Goal: Information Seeking & Learning: Learn about a topic

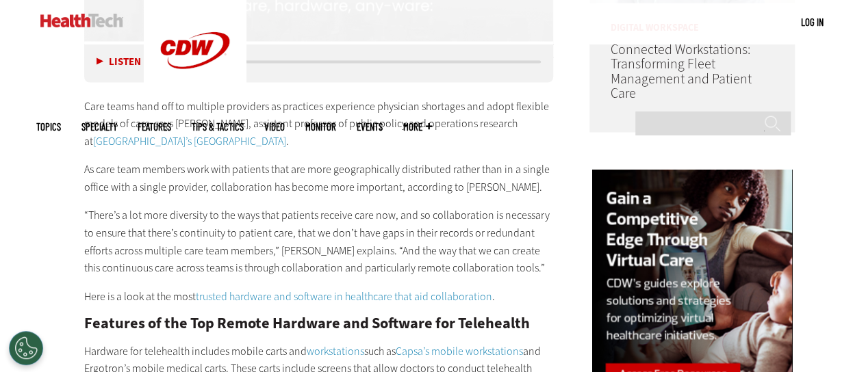
scroll to position [1230, 0]
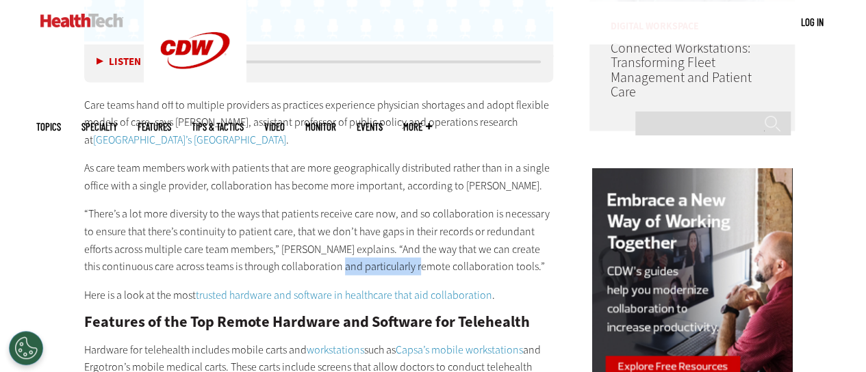
drag, startPoint x: 360, startPoint y: 264, endPoint x: 435, endPoint y: 266, distance: 75.4
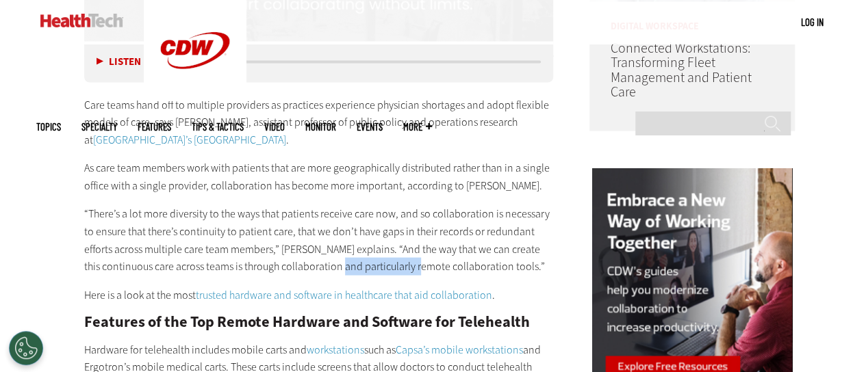
click at [435, 266] on p "“There’s a lot more diversity to the ways that patients receive care now, and s…" at bounding box center [319, 240] width 470 height 70
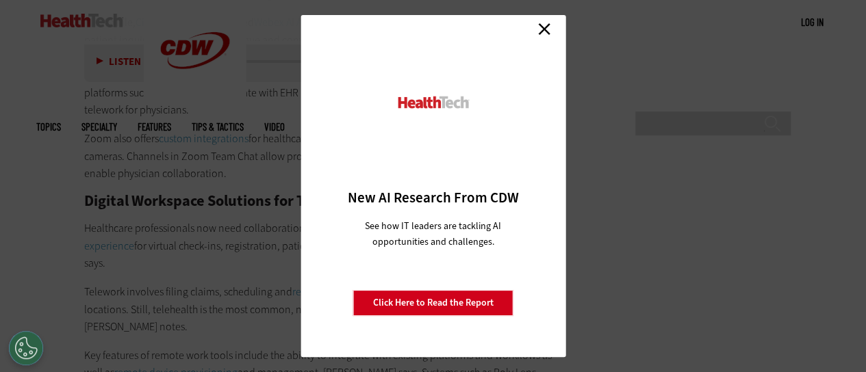
scroll to position [2689, 0]
click at [540, 29] on link "Close" at bounding box center [544, 28] width 21 height 21
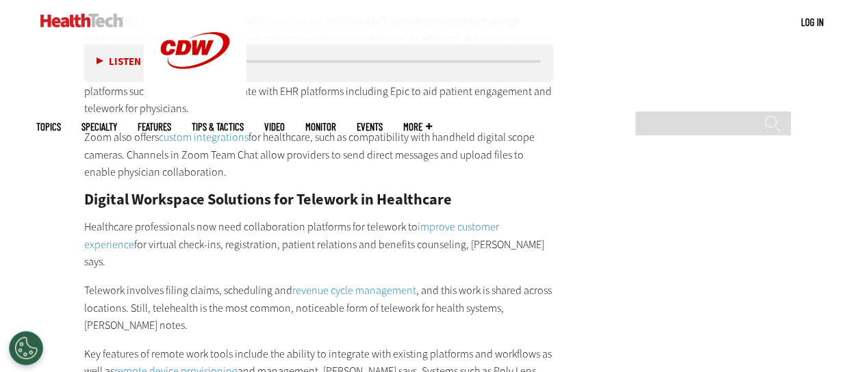
click at [325, 192] on h2 "Digital Workspace Solutions for Telework in Healthcare" at bounding box center [319, 199] width 470 height 15
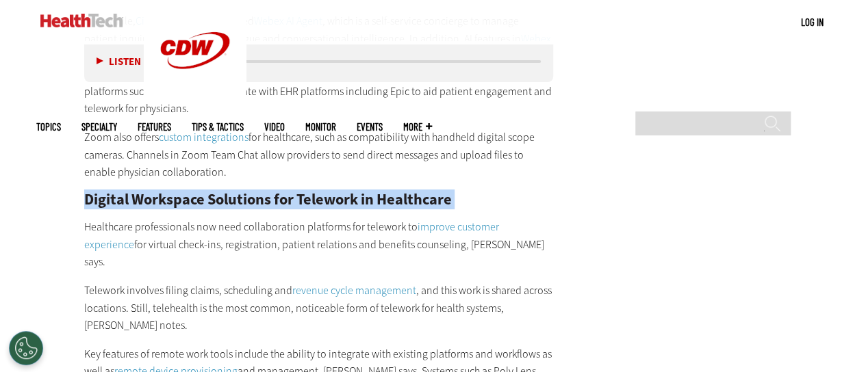
click at [325, 192] on h2 "Digital Workspace Solutions for Telework in Healthcare" at bounding box center [319, 199] width 470 height 15
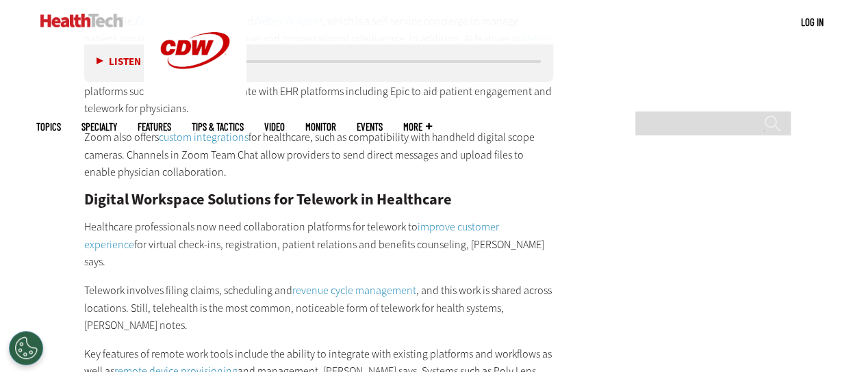
click at [388, 225] on p "Healthcare professionals now need collaboration platforms for telework to impro…" at bounding box center [319, 244] width 470 height 53
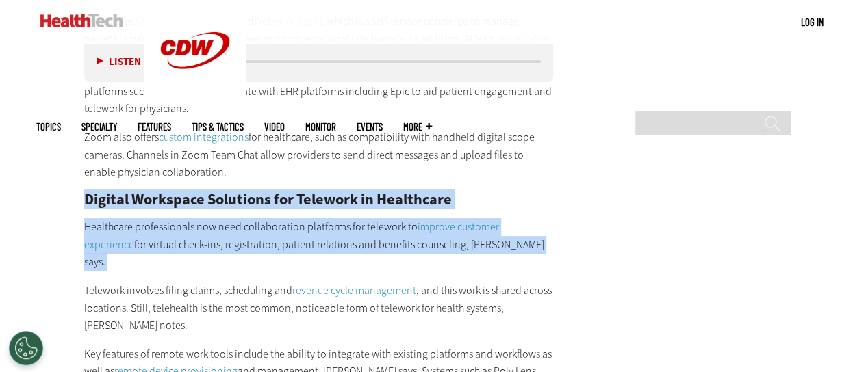
drag, startPoint x: 388, startPoint y: 225, endPoint x: 353, endPoint y: 188, distance: 50.8
click at [353, 188] on div "In addition, application programming interfaces allow platforms like RingCentra…" at bounding box center [319, 232] width 470 height 1211
click at [353, 192] on h2 "Digital Workspace Solutions for Telework in Healthcare" at bounding box center [319, 199] width 470 height 15
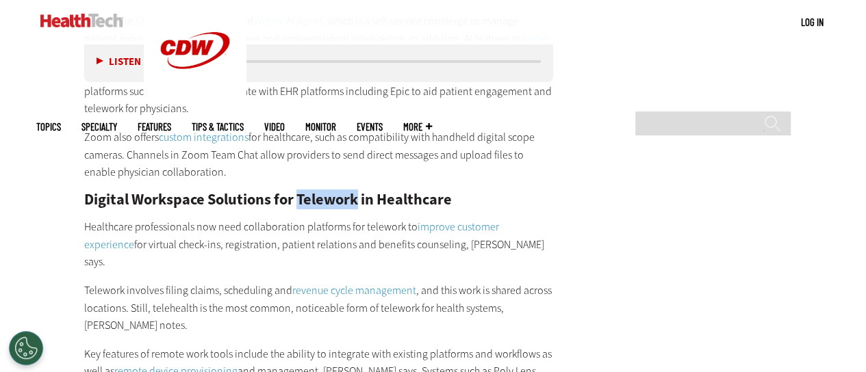
click at [353, 192] on h2 "Digital Workspace Solutions for Telework in Healthcare" at bounding box center [319, 199] width 470 height 15
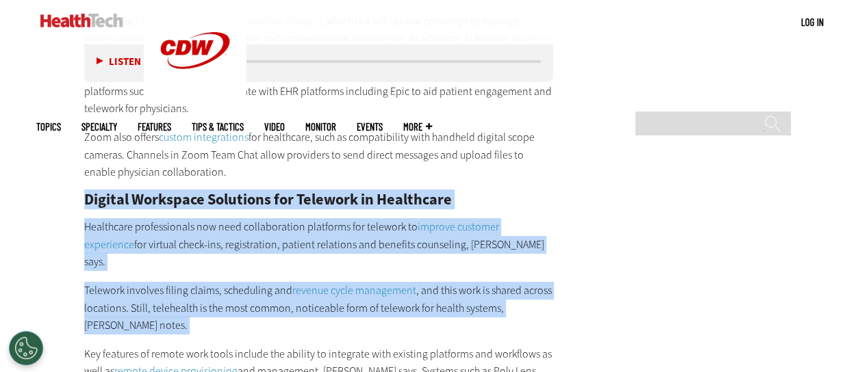
drag, startPoint x: 353, startPoint y: 188, endPoint x: 411, endPoint y: 278, distance: 106.9
click at [411, 278] on div "In addition, application programming interfaces allow platforms like RingCentra…" at bounding box center [319, 232] width 470 height 1211
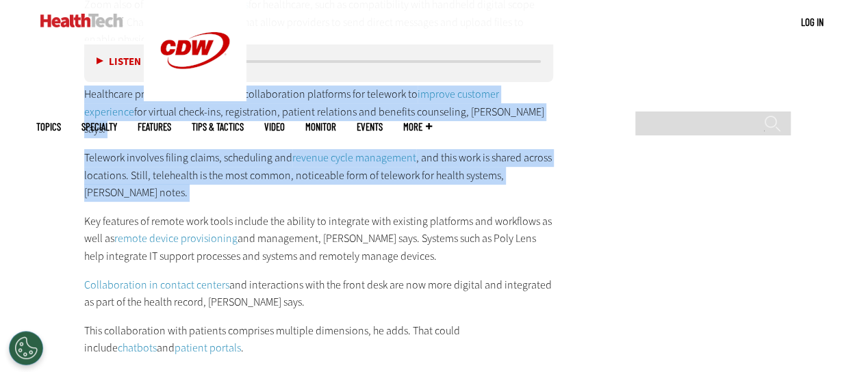
scroll to position [2823, 0]
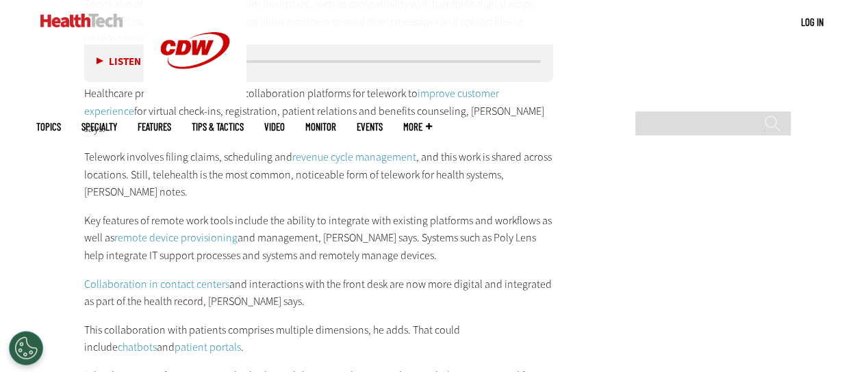
click at [352, 212] on p "Key features of remote work tools include the ability to integrate with existin…" at bounding box center [319, 238] width 470 height 53
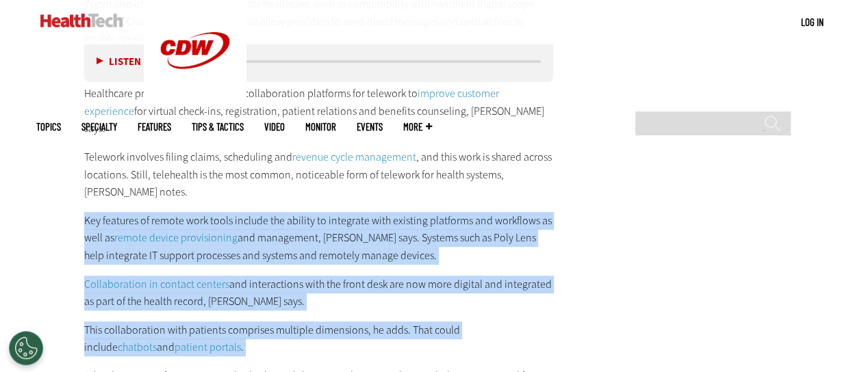
drag, startPoint x: 352, startPoint y: 201, endPoint x: 367, endPoint y: 302, distance: 102.4
click at [367, 302] on div "In addition, application programming interfaces allow platforms like RingCentra…" at bounding box center [319, 98] width 470 height 1211
click at [367, 322] on p "This collaboration with patients comprises multiple dimensions, he adds. That c…" at bounding box center [319, 339] width 470 height 35
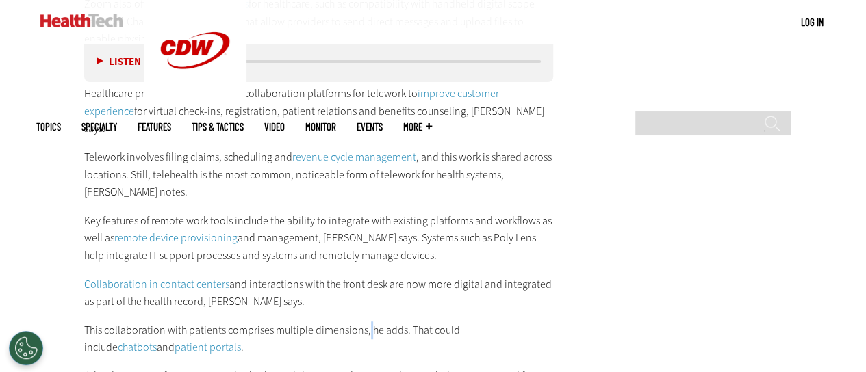
click at [367, 322] on p "This collaboration with patients comprises multiple dimensions, he adds. That c…" at bounding box center [319, 339] width 470 height 35
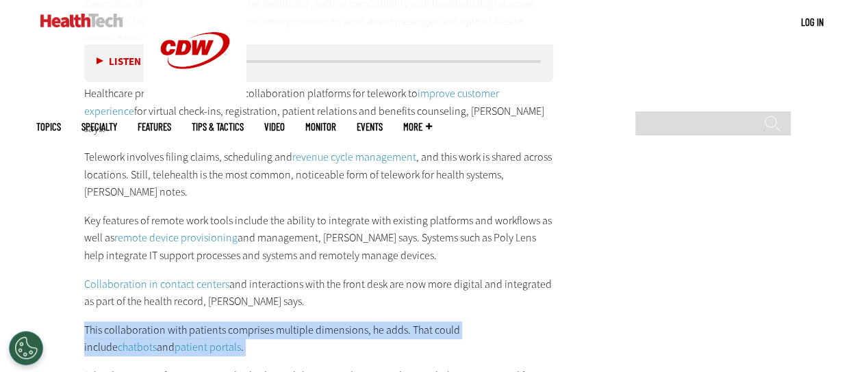
click at [367, 322] on p "This collaboration with patients comprises multiple dimensions, he adds. That c…" at bounding box center [319, 339] width 470 height 35
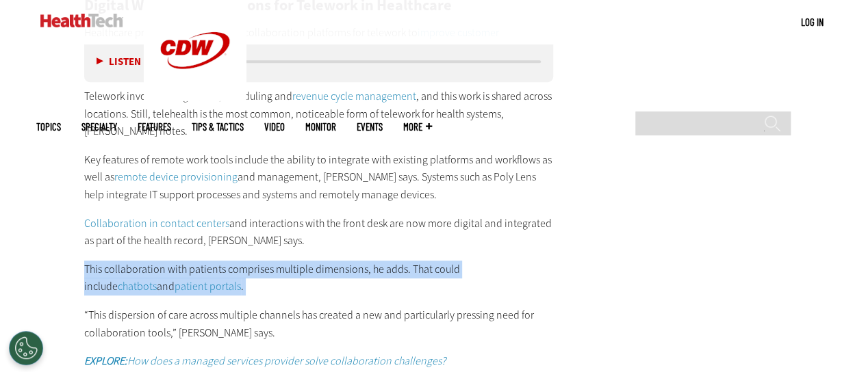
scroll to position [2886, 0]
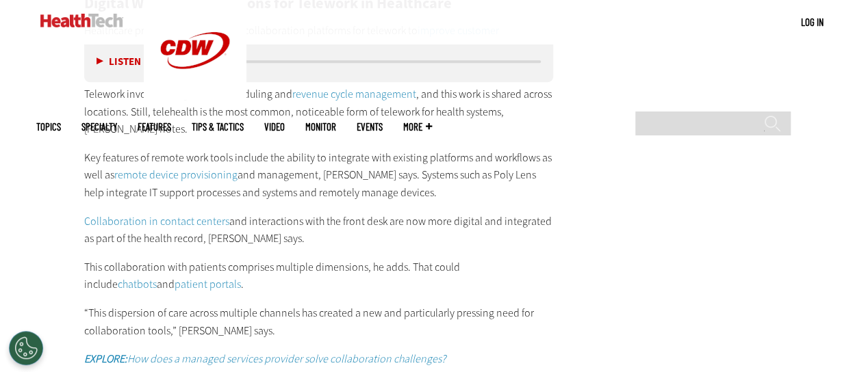
click at [367, 305] on p "“This dispersion of care across multiple channels has created a new and particu…" at bounding box center [319, 322] width 470 height 35
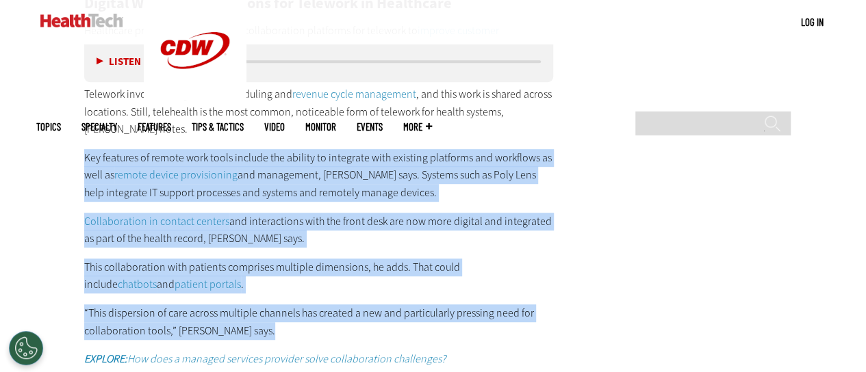
drag, startPoint x: 367, startPoint y: 302, endPoint x: 361, endPoint y: 149, distance: 153.4
click at [361, 149] on div "In addition, application programming interfaces allow platforms like RingCentra…" at bounding box center [319, 35] width 470 height 1211
click at [361, 149] on p "Key features of remote work tools include the ability to integrate with existin…" at bounding box center [319, 175] width 470 height 53
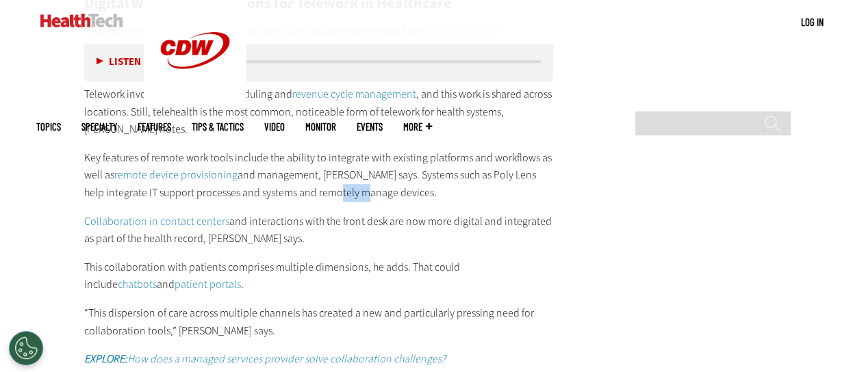
click at [361, 149] on p "Key features of remote work tools include the ability to integrate with existin…" at bounding box center [319, 175] width 470 height 53
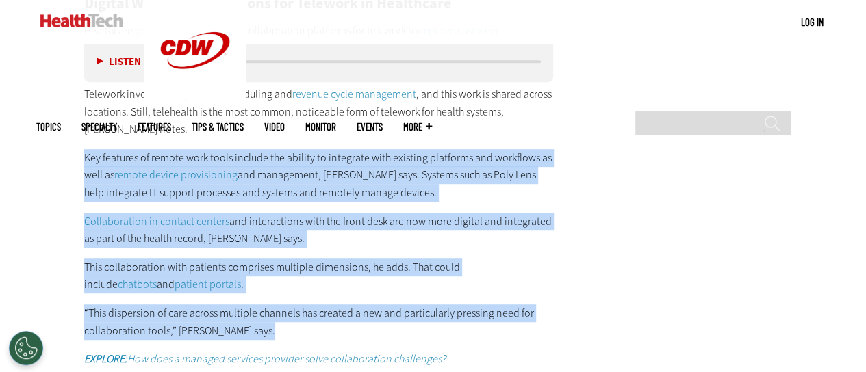
drag, startPoint x: 361, startPoint y: 149, endPoint x: 413, endPoint y: 283, distance: 143.7
click at [413, 283] on div "In addition, application programming interfaces allow platforms like RingCentra…" at bounding box center [319, 35] width 470 height 1211
click at [413, 305] on p "“This dispersion of care across multiple channels has created a new and particu…" at bounding box center [319, 322] width 470 height 35
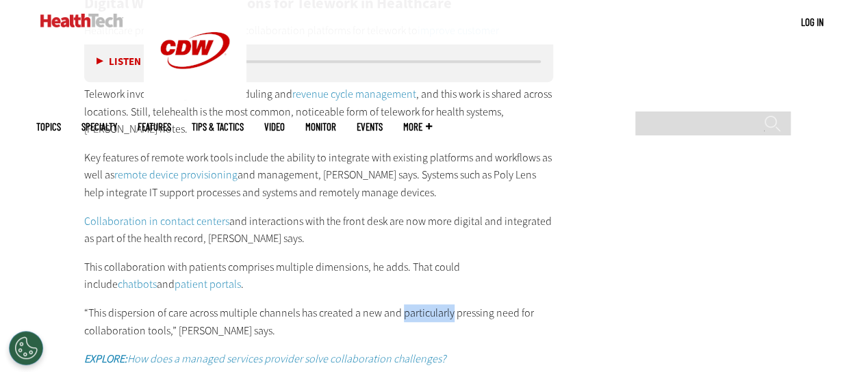
click at [413, 305] on p "“This dispersion of care across multiple channels has created a new and particu…" at bounding box center [319, 322] width 470 height 35
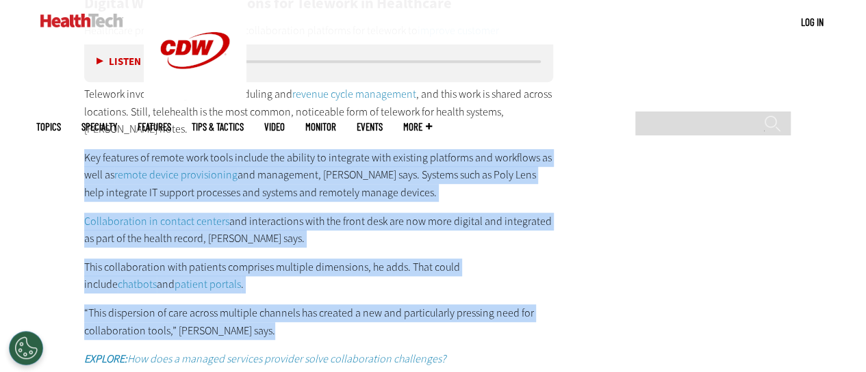
drag, startPoint x: 413, startPoint y: 283, endPoint x: 383, endPoint y: 146, distance: 140.0
click at [383, 146] on div "In addition, application programming interfaces allow platforms like RingCentra…" at bounding box center [319, 35] width 470 height 1211
click at [383, 149] on p "Key features of remote work tools include the ability to integrate with existin…" at bounding box center [319, 175] width 470 height 53
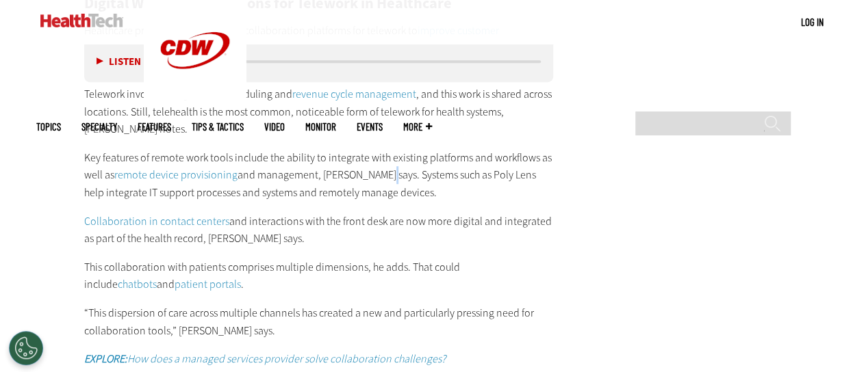
click at [383, 149] on p "Key features of remote work tools include the ability to integrate with existin…" at bounding box center [319, 175] width 470 height 53
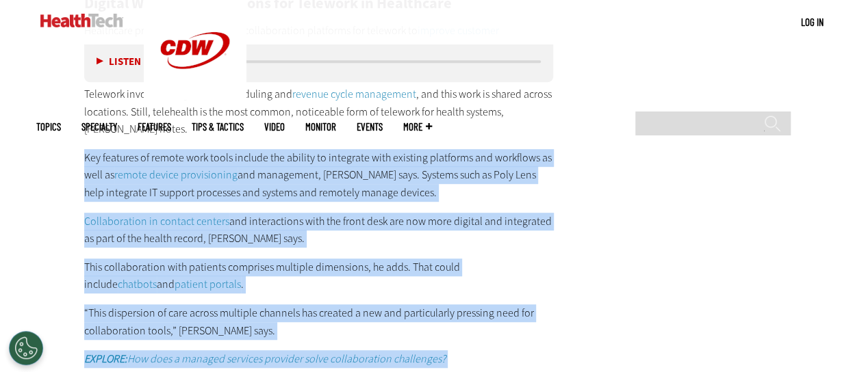
drag, startPoint x: 383, startPoint y: 146, endPoint x: 456, endPoint y: 326, distance: 194.1
click at [456, 326] on div "In addition, application programming interfaces allow platforms like RingCentra…" at bounding box center [319, 35] width 470 height 1211
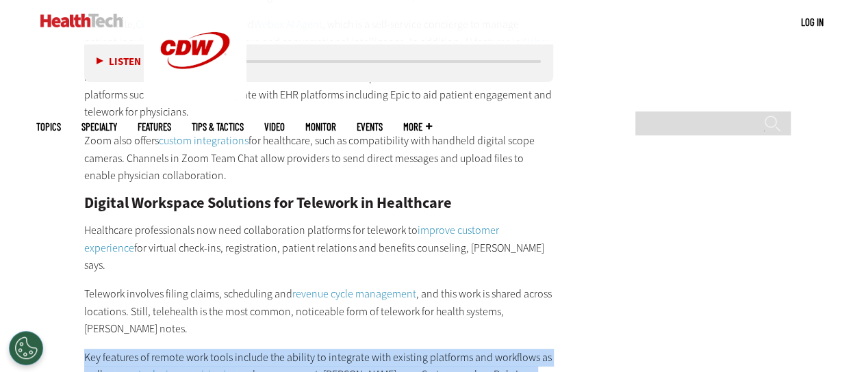
scroll to position [2702, 0]
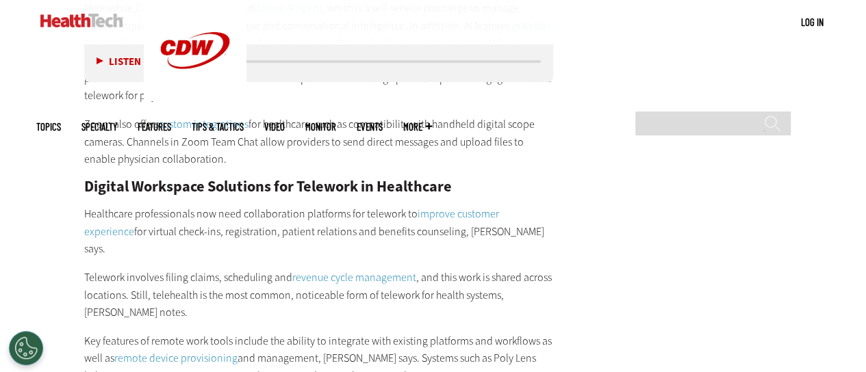
click at [463, 269] on p "Telework involves filing claims, scheduling and revenue cycle management , and …" at bounding box center [319, 295] width 470 height 53
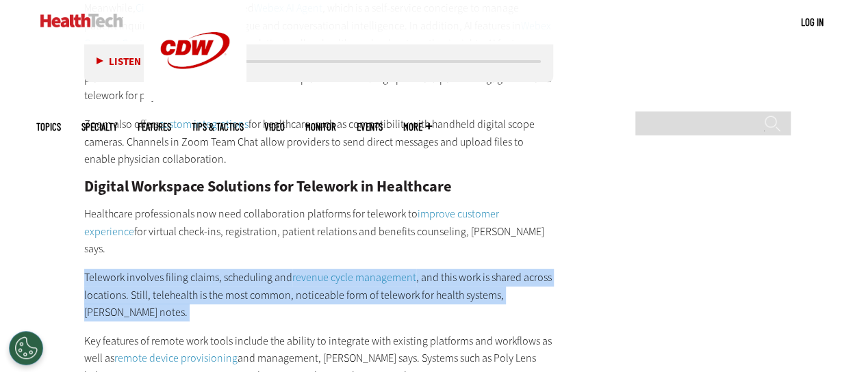
click at [463, 269] on p "Telework involves filing claims, scheduling and revenue cycle management , and …" at bounding box center [319, 295] width 470 height 53
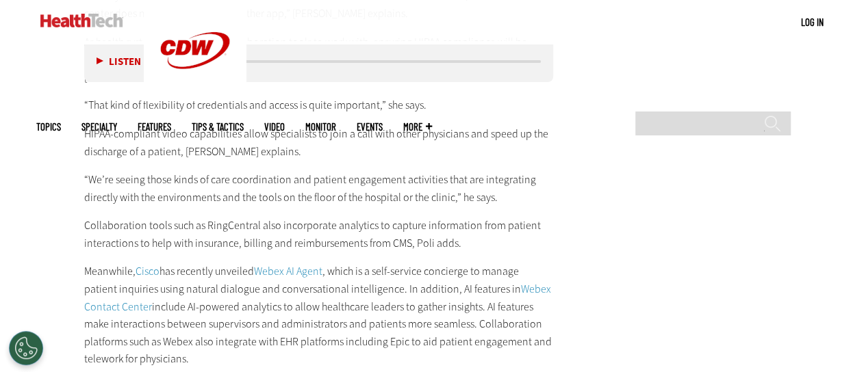
scroll to position [2408, 0]
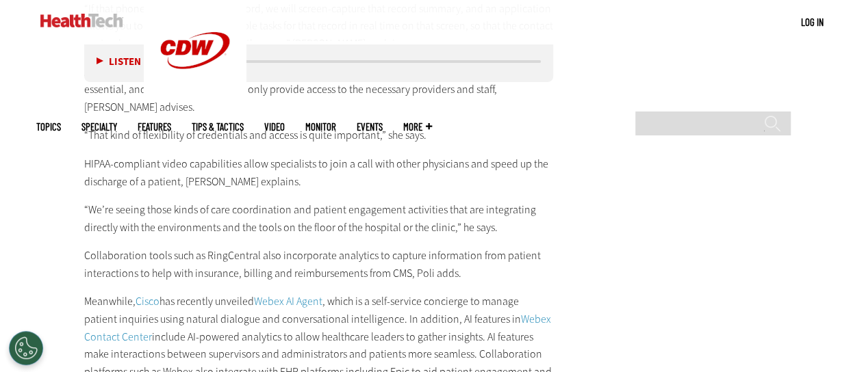
click at [326, 209] on p "“We’re seeing those kinds of care coordination and patient engagement activitie…" at bounding box center [319, 218] width 470 height 35
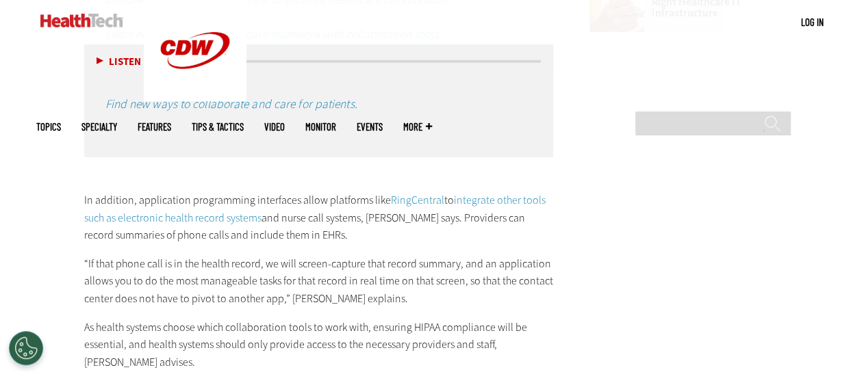
scroll to position [2152, 0]
click at [326, 209] on p "In addition, application programming interfaces allow platforms like RingCentra…" at bounding box center [319, 218] width 470 height 53
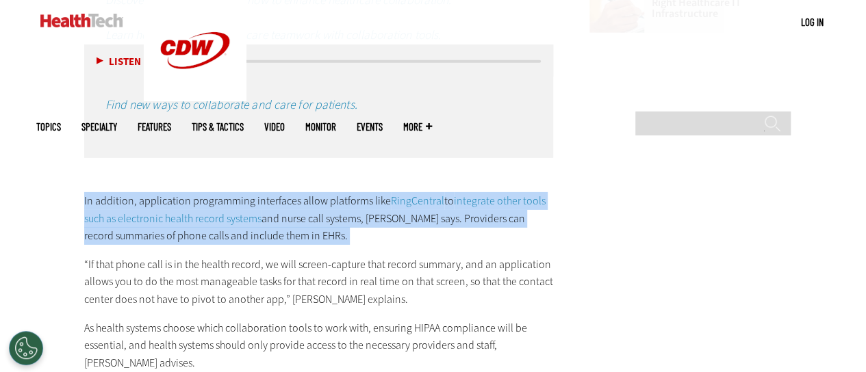
drag, startPoint x: 326, startPoint y: 209, endPoint x: 266, endPoint y: 183, distance: 65.4
click at [266, 192] on p "In addition, application programming interfaces allow platforms like RingCentra…" at bounding box center [319, 218] width 470 height 53
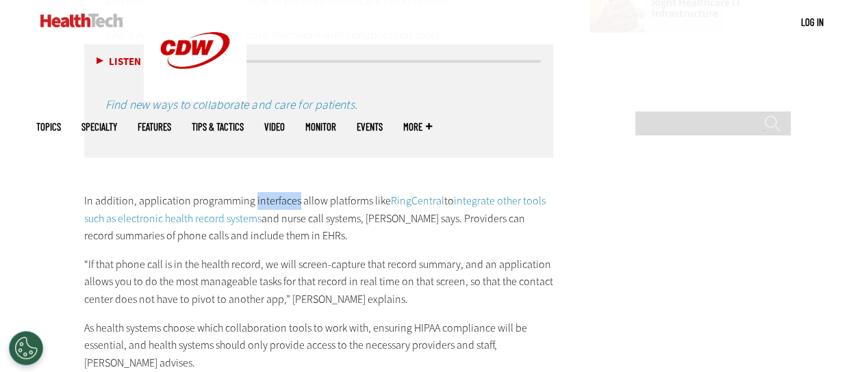
click at [266, 192] on p "In addition, application programming interfaces allow platforms like RingCentra…" at bounding box center [319, 218] width 470 height 53
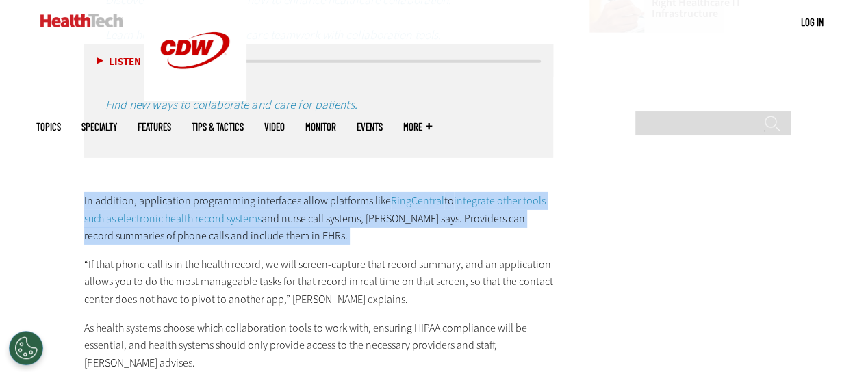
click at [266, 192] on p "In addition, application programming interfaces allow platforms like RingCentra…" at bounding box center [319, 218] width 470 height 53
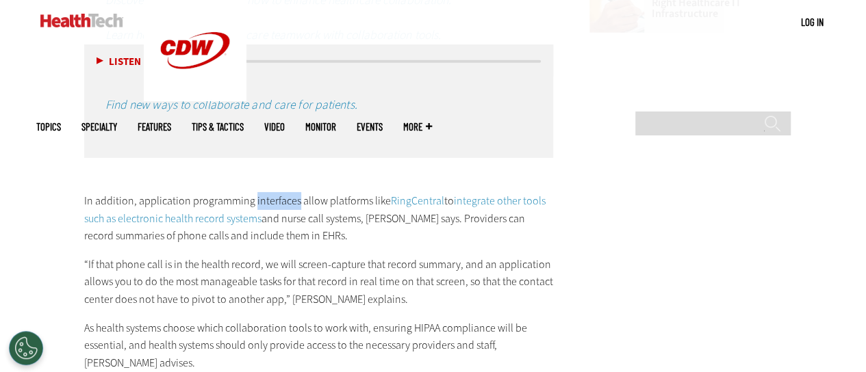
drag, startPoint x: 266, startPoint y: 183, endPoint x: 279, endPoint y: 183, distance: 13.7
click at [279, 192] on p "In addition, application programming interfaces allow platforms like RingCentra…" at bounding box center [319, 218] width 470 height 53
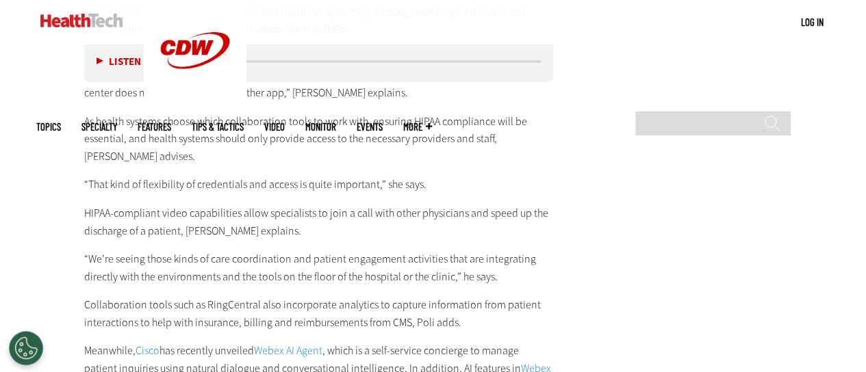
scroll to position [2363, 0]
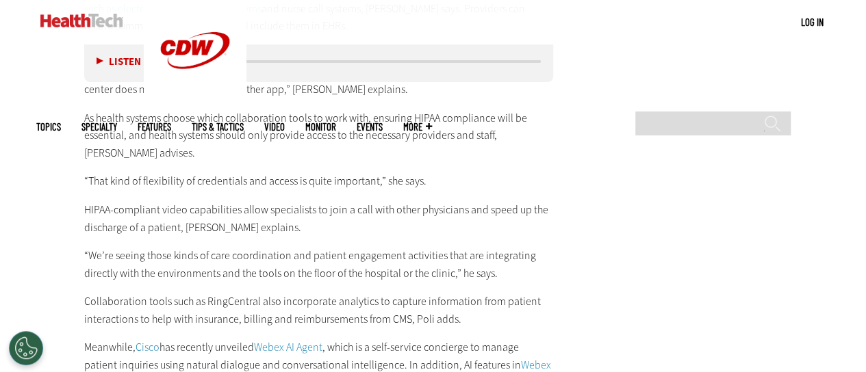
click at [507, 201] on p "HIPAA-compliant video capabilities allow specialists to join a call with other …" at bounding box center [319, 218] width 470 height 35
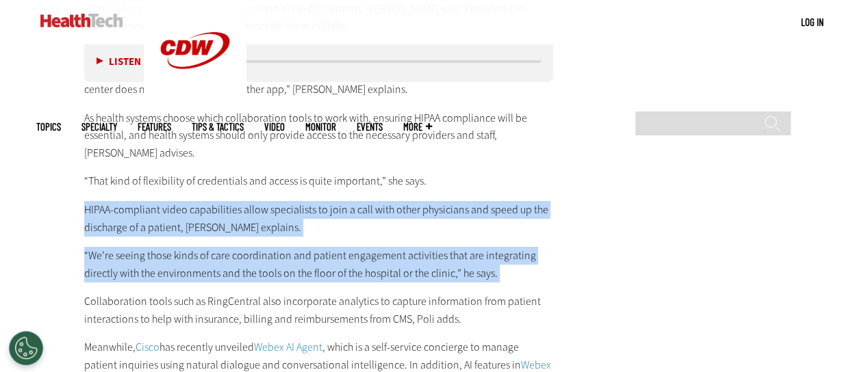
drag, startPoint x: 507, startPoint y: 189, endPoint x: 506, endPoint y: 250, distance: 60.9
click at [506, 250] on p "“We’re seeing those kinds of care coordination and patient engagement activitie…" at bounding box center [319, 264] width 470 height 35
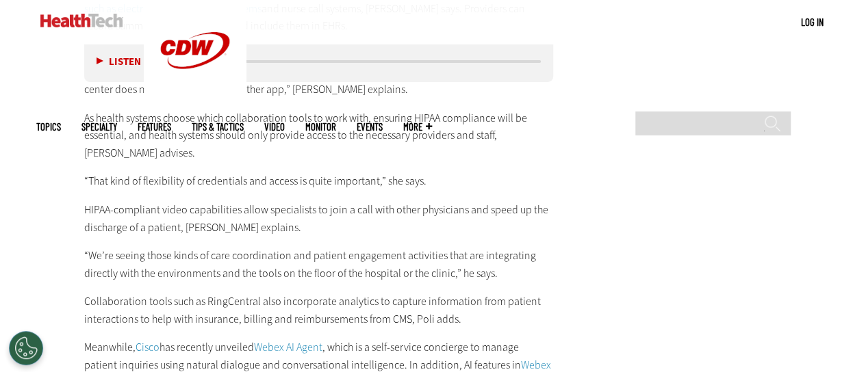
click at [506, 250] on p "“We’re seeing those kinds of care coordination and patient engagement activitie…" at bounding box center [319, 264] width 470 height 35
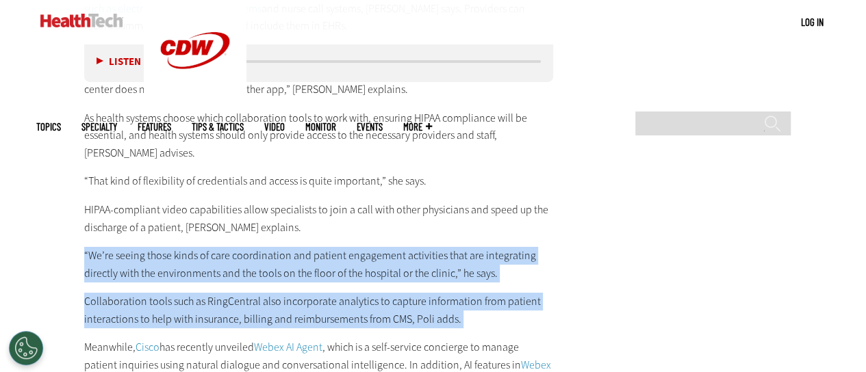
drag, startPoint x: 506, startPoint y: 250, endPoint x: 500, endPoint y: 300, distance: 50.3
click at [500, 300] on p "Collaboration tools such as RingCentral also incorporate analytics to capture i…" at bounding box center [319, 310] width 470 height 35
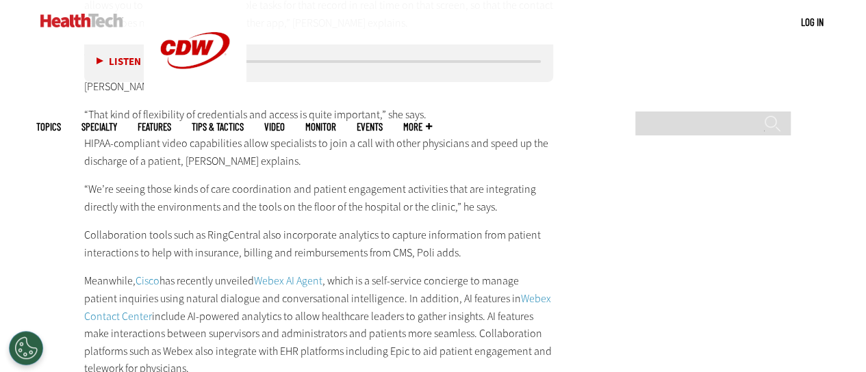
scroll to position [2441, 0]
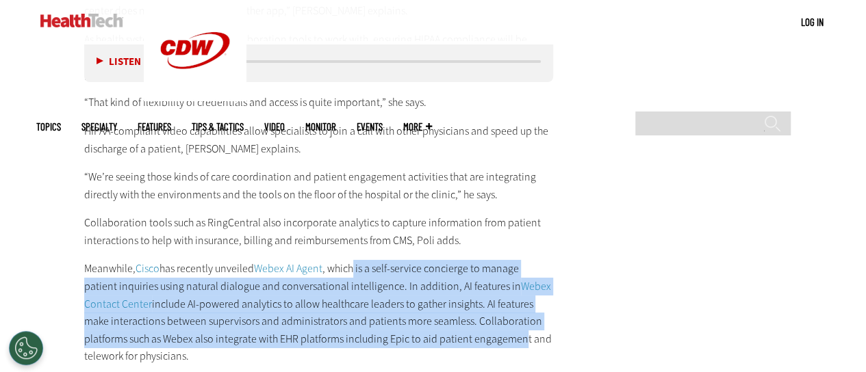
drag, startPoint x: 353, startPoint y: 244, endPoint x: 470, endPoint y: 329, distance: 144.1
click at [470, 329] on p "Meanwhile, [PERSON_NAME] has recently unveiled Webex AI Agent , which is a self…" at bounding box center [319, 312] width 470 height 105
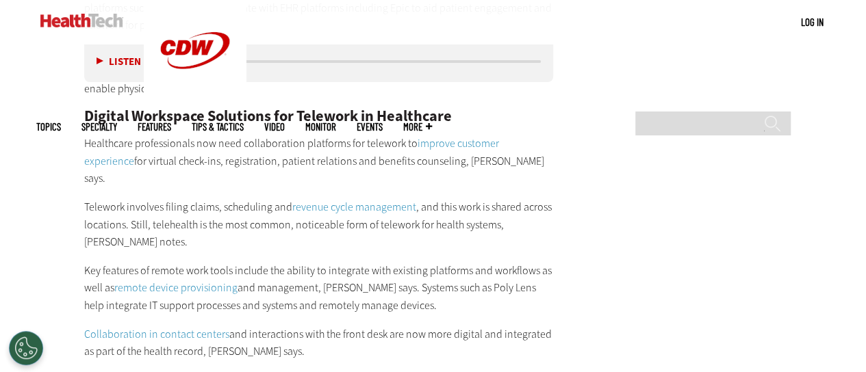
scroll to position [2774, 0]
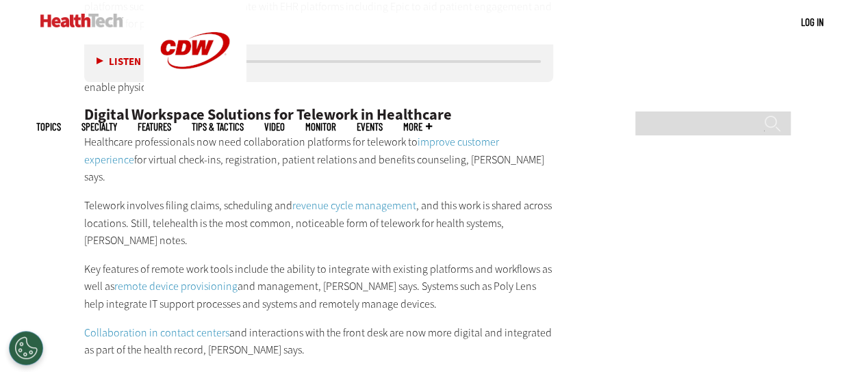
click at [358, 261] on p "Key features of remote work tools include the ability to integrate with existin…" at bounding box center [319, 287] width 470 height 53
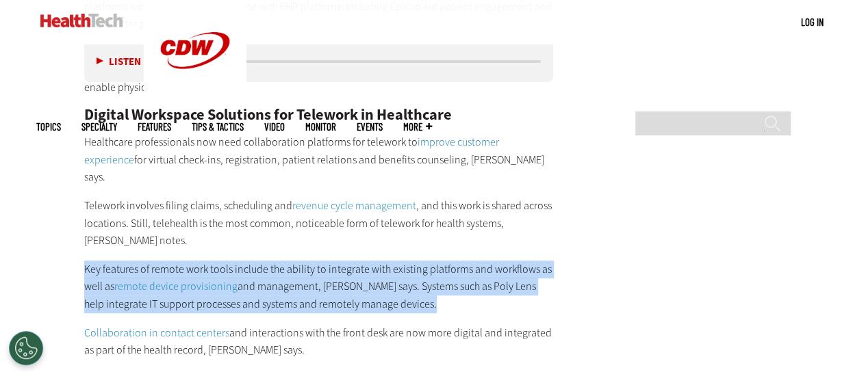
click at [358, 261] on p "Key features of remote work tools include the ability to integrate with existin…" at bounding box center [319, 287] width 470 height 53
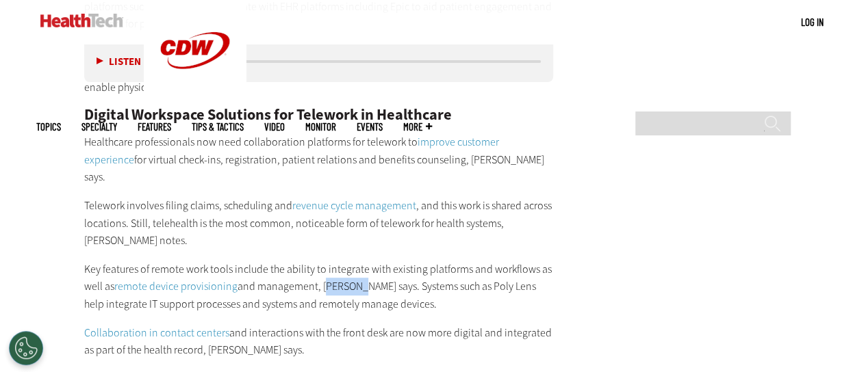
click at [358, 261] on p "Key features of remote work tools include the ability to integrate with existin…" at bounding box center [319, 287] width 470 height 53
click at [366, 325] on p "Collaboration in contact centers and interactions with the front desk are now m…" at bounding box center [319, 342] width 470 height 35
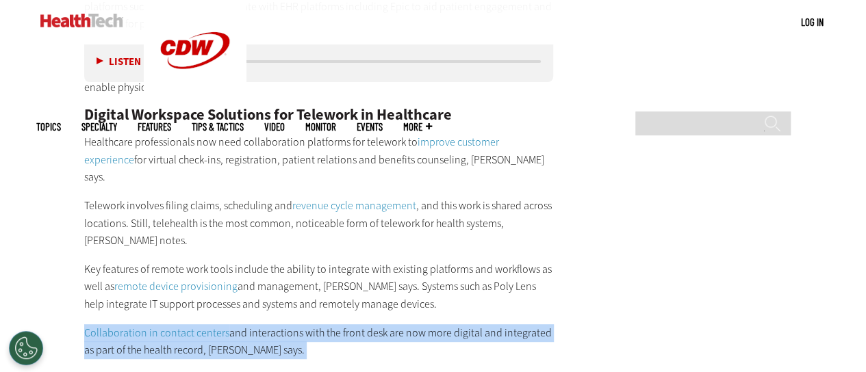
click at [366, 325] on p "Collaboration in contact centers and interactions with the front desk are now m…" at bounding box center [319, 342] width 470 height 35
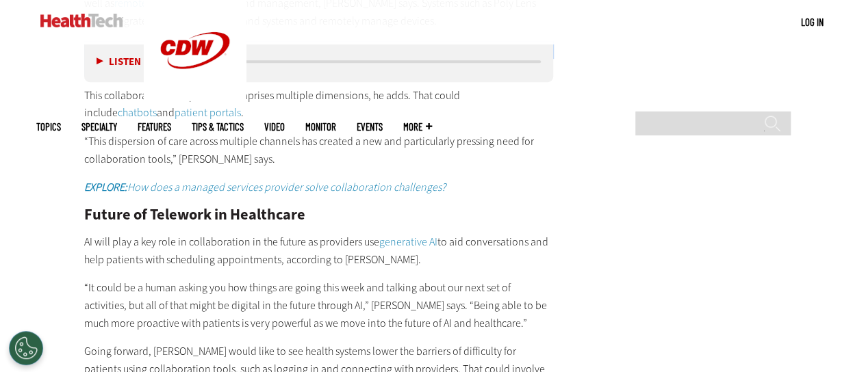
scroll to position [3058, 0]
click at [200, 207] on h2 "Future of Telework in Healthcare" at bounding box center [319, 214] width 470 height 15
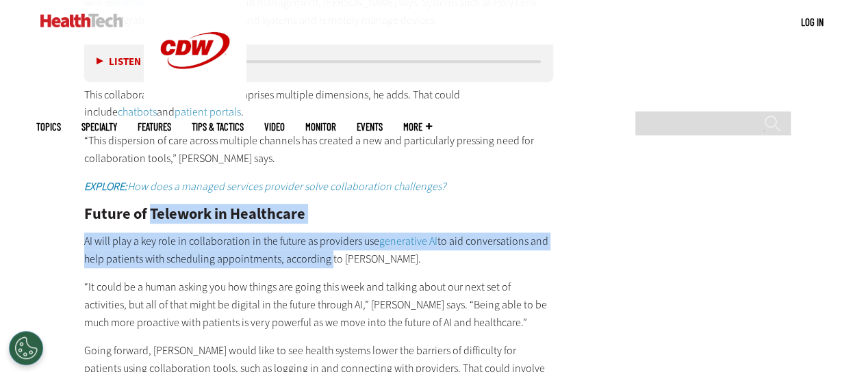
drag, startPoint x: 200, startPoint y: 176, endPoint x: 303, endPoint y: 220, distance: 112.5
click at [303, 233] on p "AI will play a key role in collaboration in the future as providers use generat…" at bounding box center [319, 250] width 470 height 35
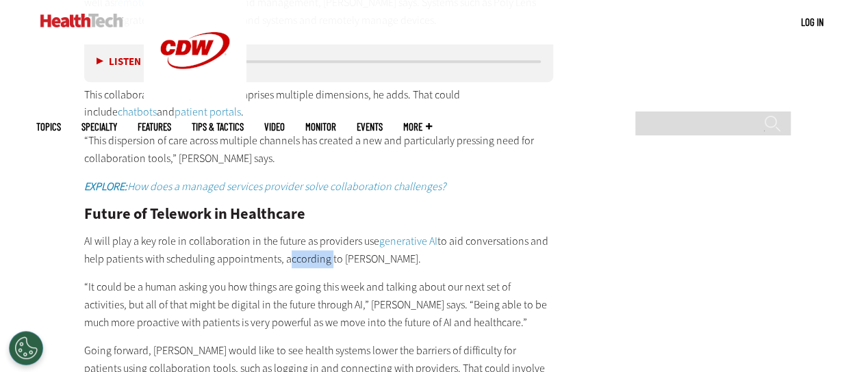
click at [297, 233] on p "AI will play a key role in collaboration in the future as providers use generat…" at bounding box center [319, 250] width 470 height 35
click at [305, 279] on p "“It could be a human asking you how things are going this week and talking abou…" at bounding box center [319, 305] width 470 height 53
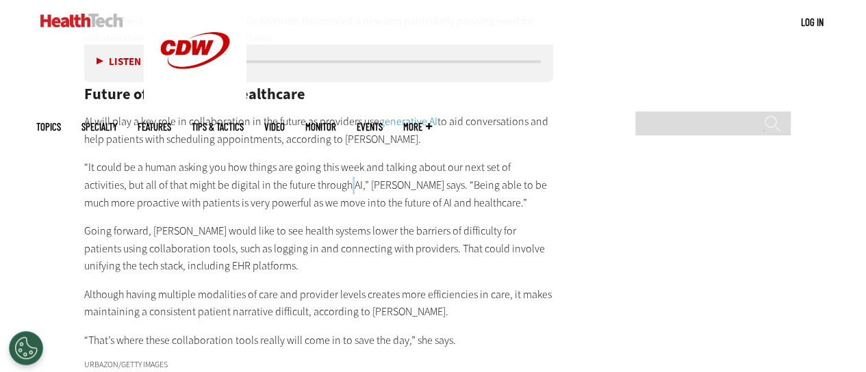
scroll to position [3181, 0]
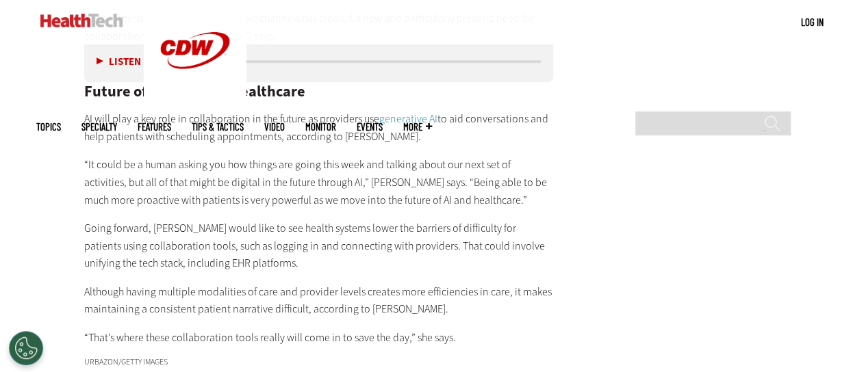
click at [305, 283] on p "Although having multiple modalities of care and provider levels creates more ef…" at bounding box center [319, 300] width 470 height 35
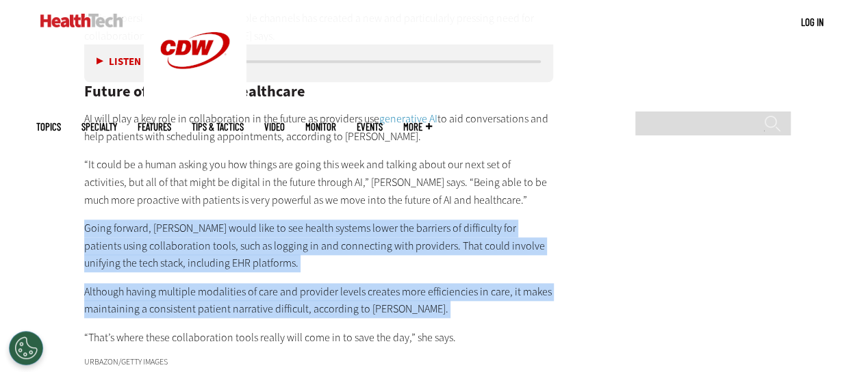
drag, startPoint x: 305, startPoint y: 266, endPoint x: 301, endPoint y: 204, distance: 61.7
click at [301, 220] on p "Going forward, [PERSON_NAME] would like to see health systems lower the barrier…" at bounding box center [319, 246] width 470 height 53
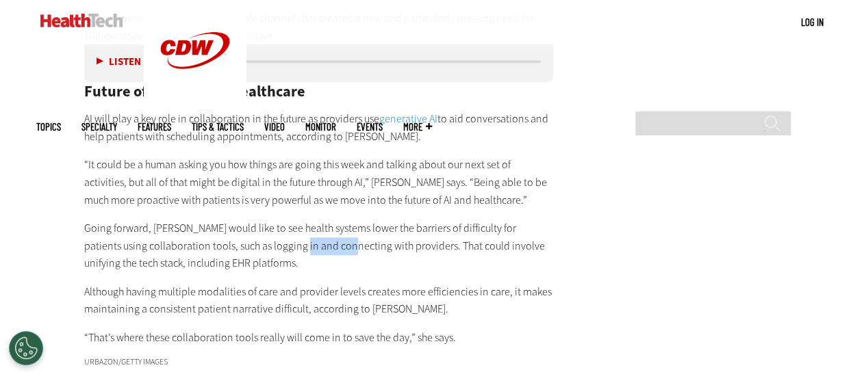
click at [301, 220] on p "Going forward, [PERSON_NAME] would like to see health systems lower the barrier…" at bounding box center [319, 246] width 470 height 53
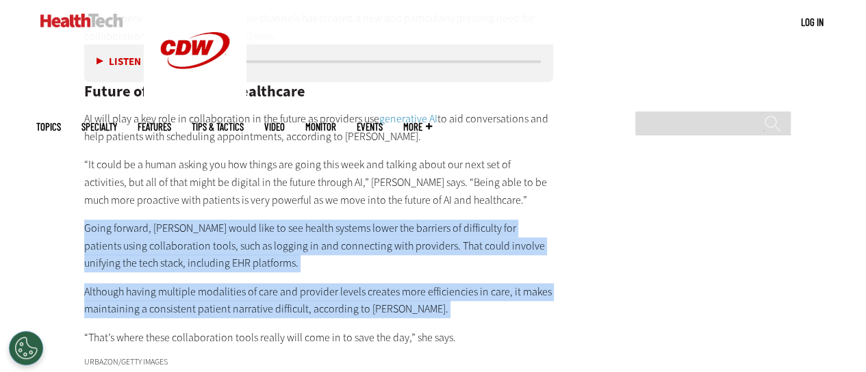
drag, startPoint x: 301, startPoint y: 204, endPoint x: 344, endPoint y: 247, distance: 60.5
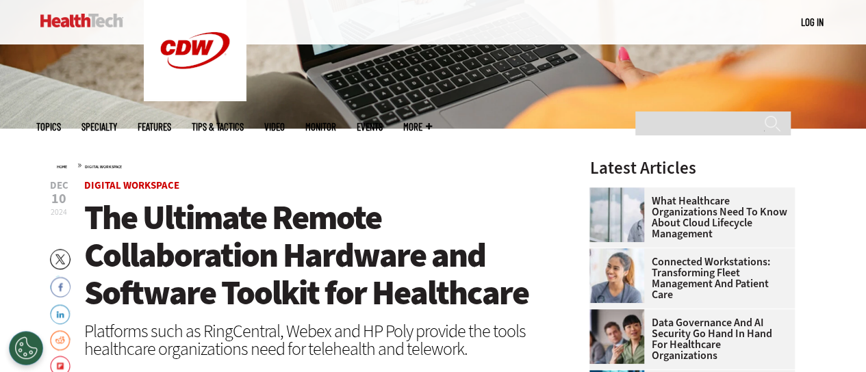
scroll to position [294, 0]
